Goal: Transaction & Acquisition: Subscribe to service/newsletter

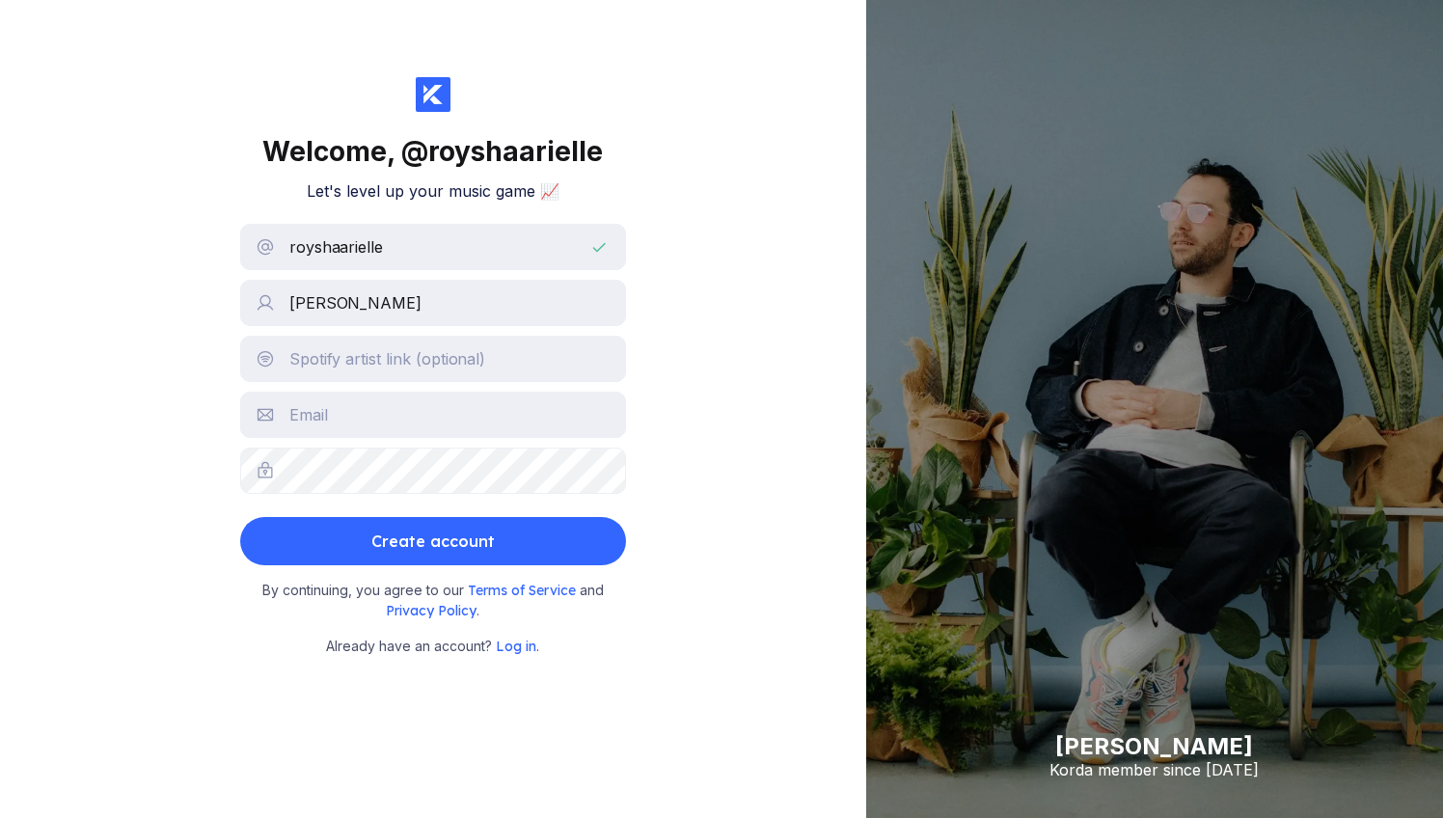
type input "[PERSON_NAME]"
click at [481, 367] on input "text" at bounding box center [433, 359] width 386 height 46
paste input "https://open.spotify.com/artist/6JCvsuKsIz5Xgh6yNQi2nX?si=LxYRLozOStO7sXoLIAK1xw"
type input "https://open.spotify.com/artist/6JCvsuKsIz5Xgh6yNQi2nX?si=LxYRLozOStO7sXoLIAK1xw"
type input "royshaarielle@gmail.com"
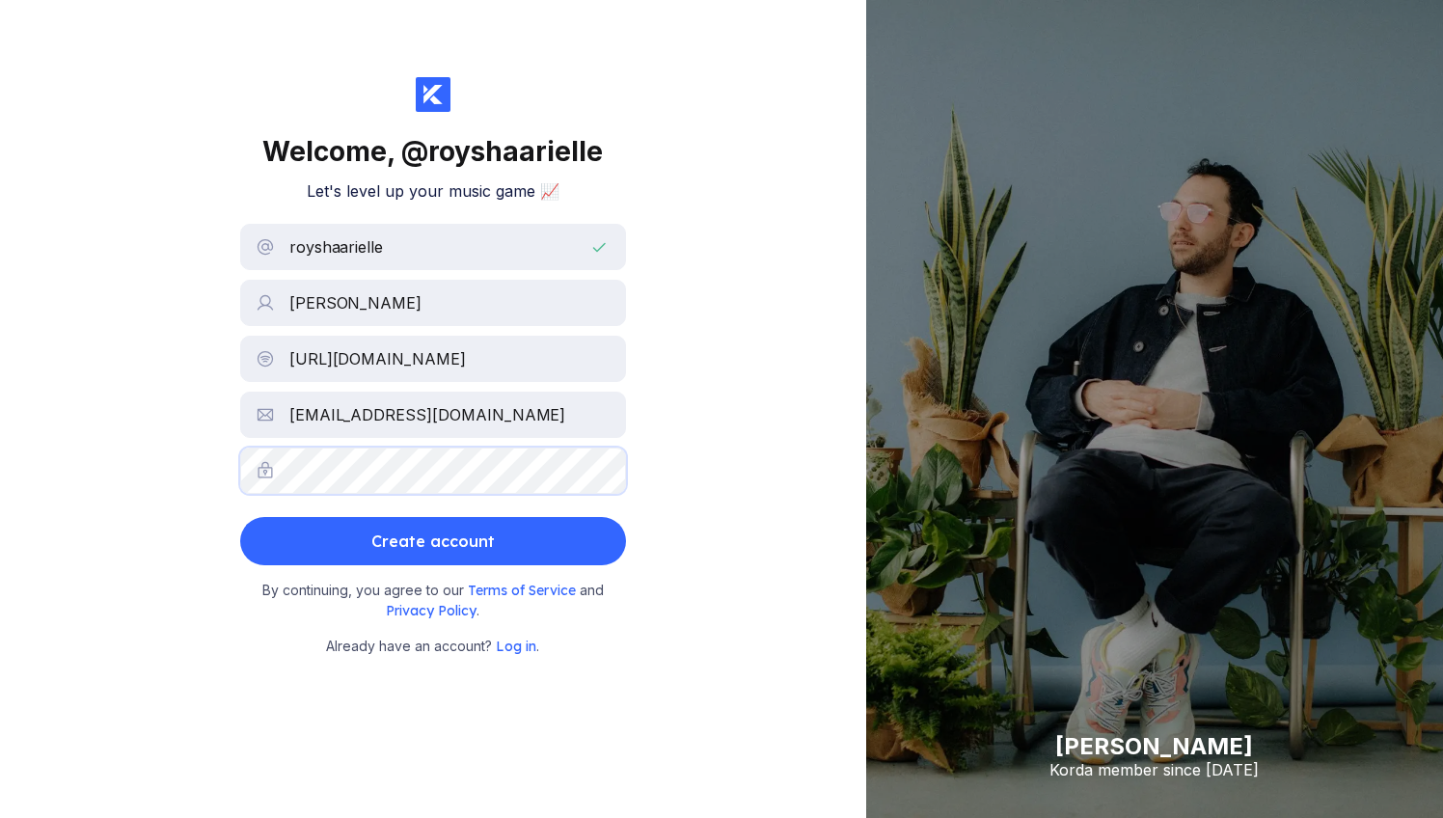
click at [432, 541] on button "Create account" at bounding box center [433, 541] width 386 height 48
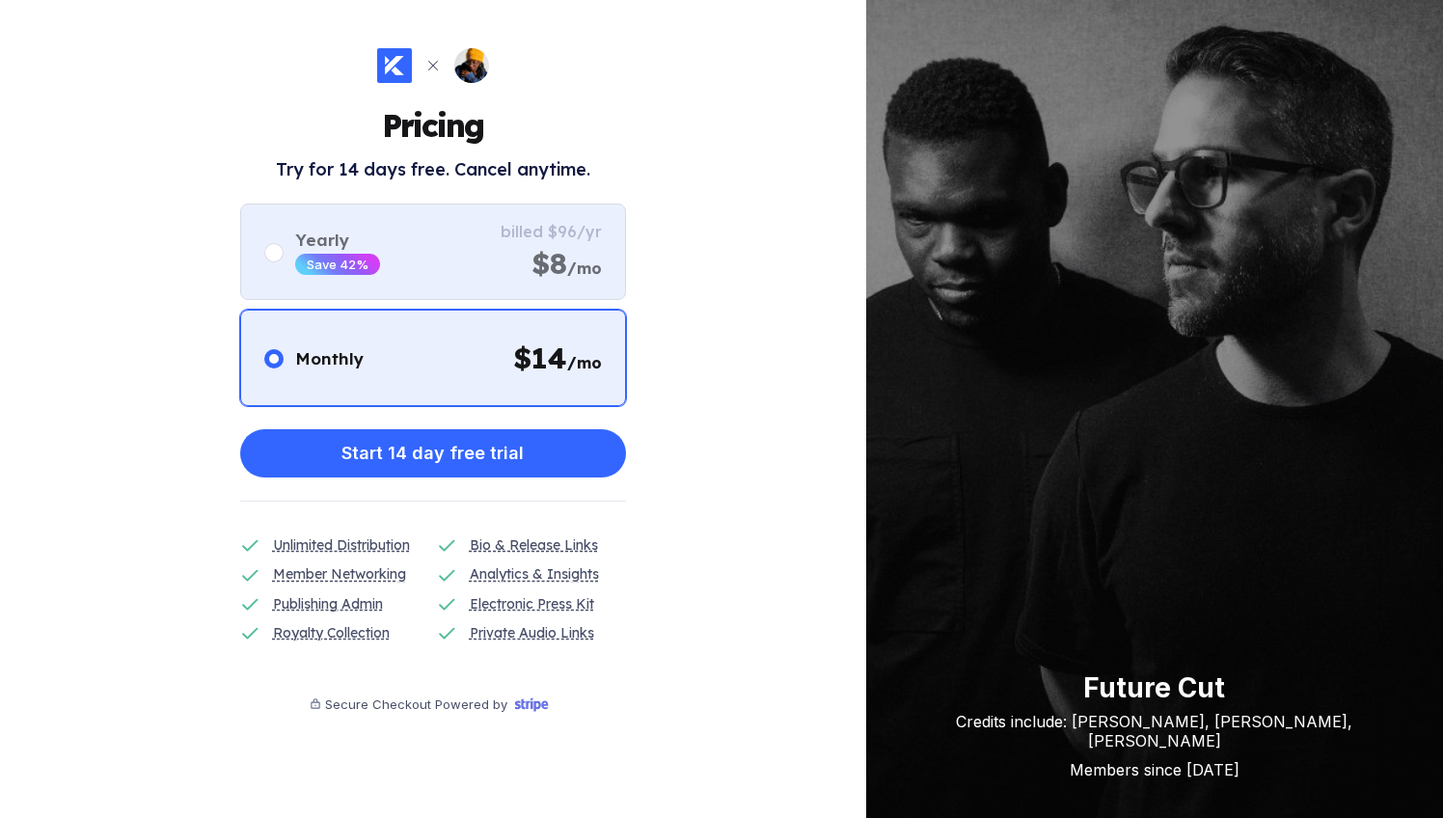
click at [496, 234] on div "Yearly Save 42% billed $96/yr $8 /mo" at bounding box center [433, 252] width 386 height 96
radio input "false"
radio input "true"
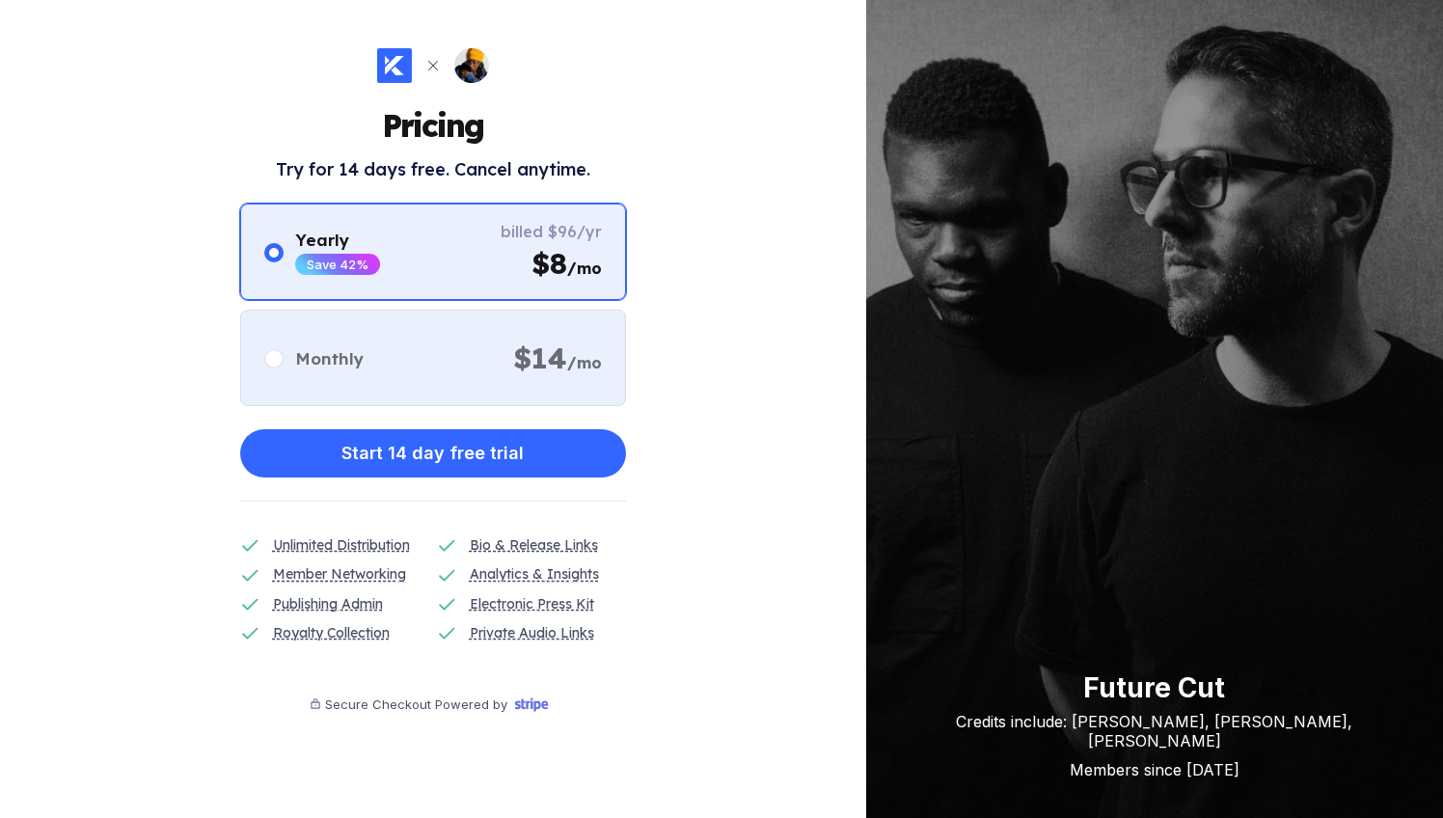
click at [502, 371] on div "Monthly $ 14 /mo" at bounding box center [433, 358] width 386 height 96
radio input "true"
radio input "false"
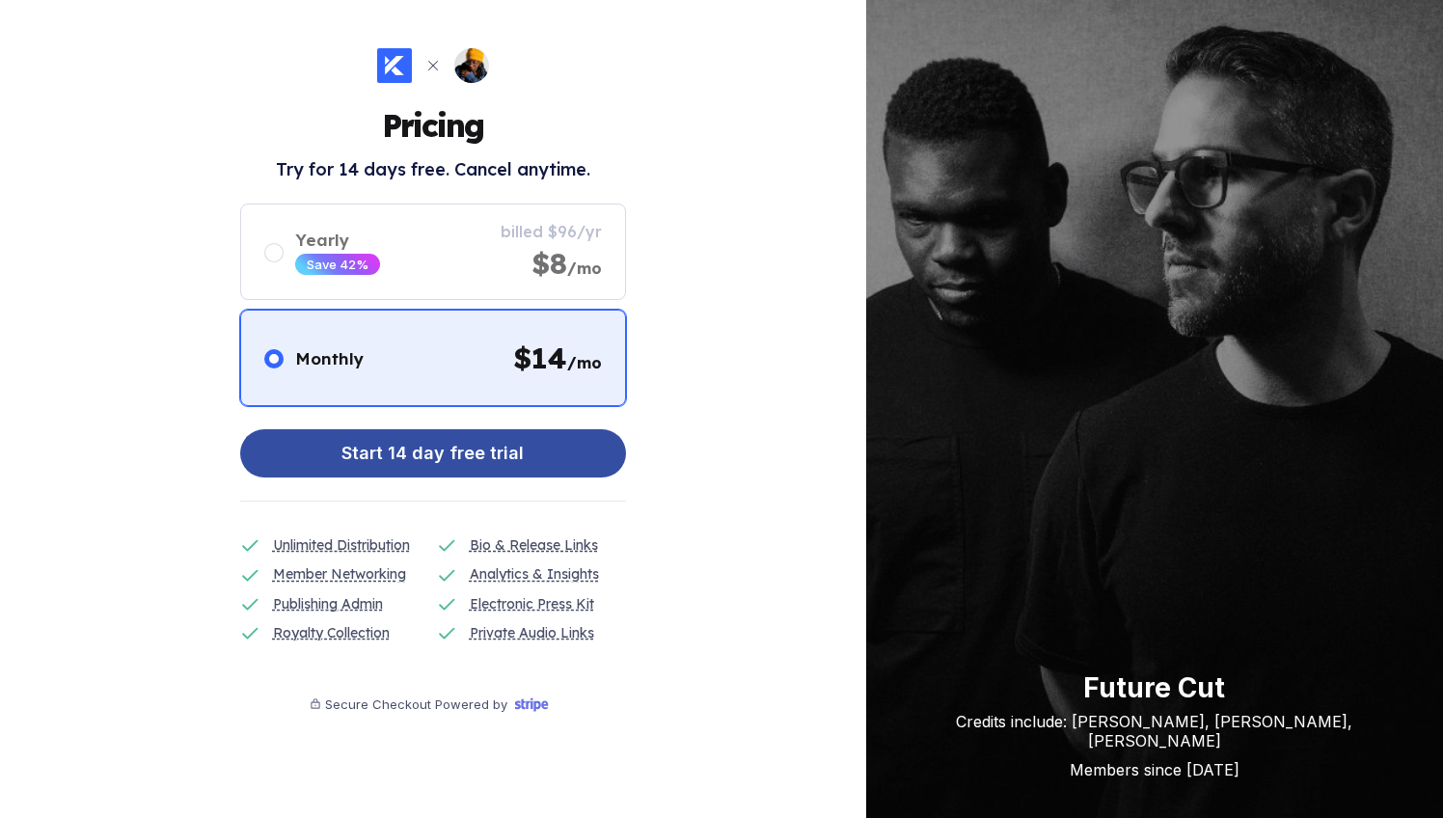
click at [484, 435] on div "Start 14 day free trial" at bounding box center [432, 453] width 182 height 39
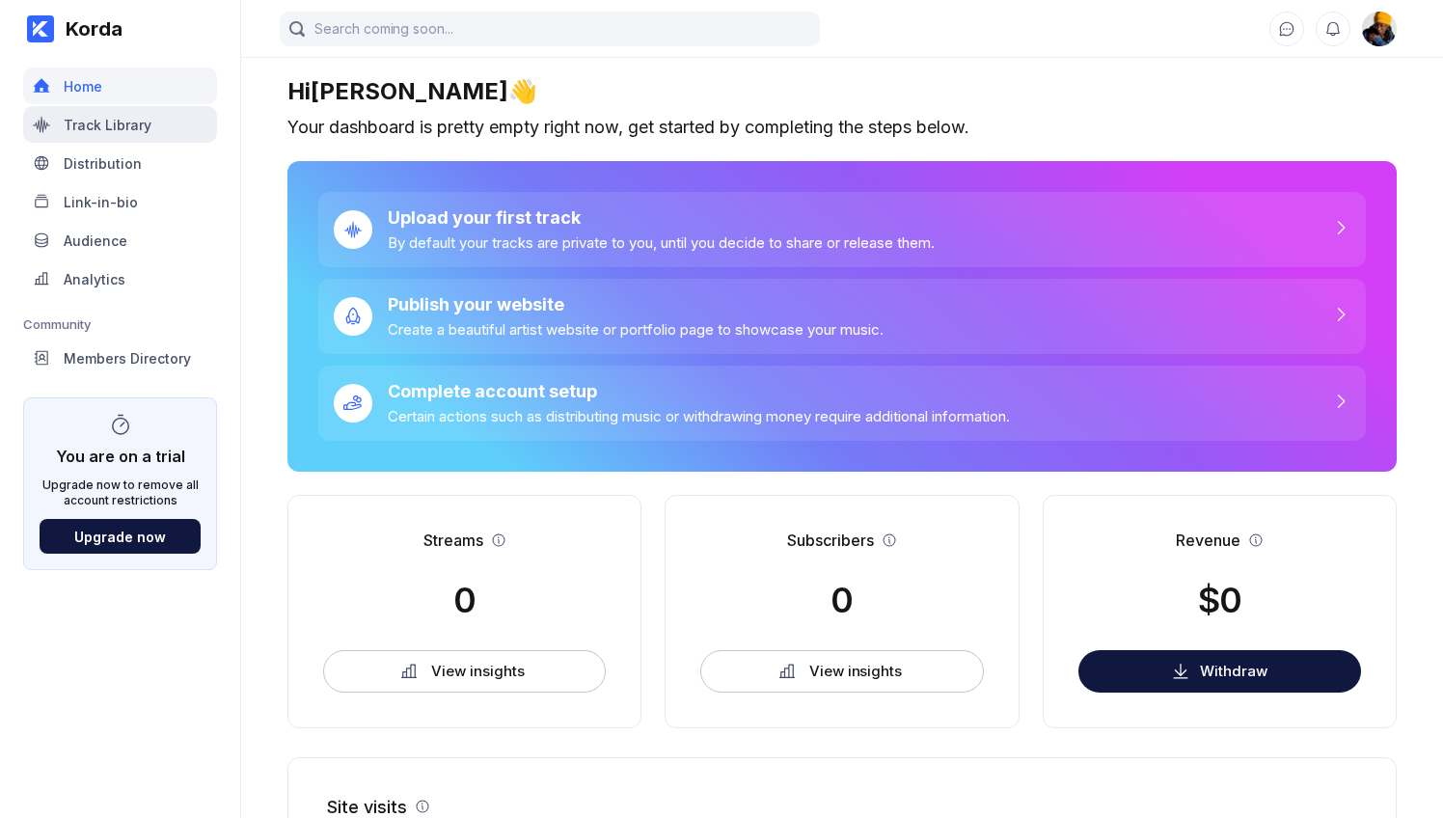
click at [110, 111] on div "Track Library" at bounding box center [120, 124] width 194 height 37
